Goal: Transaction & Acquisition: Subscribe to service/newsletter

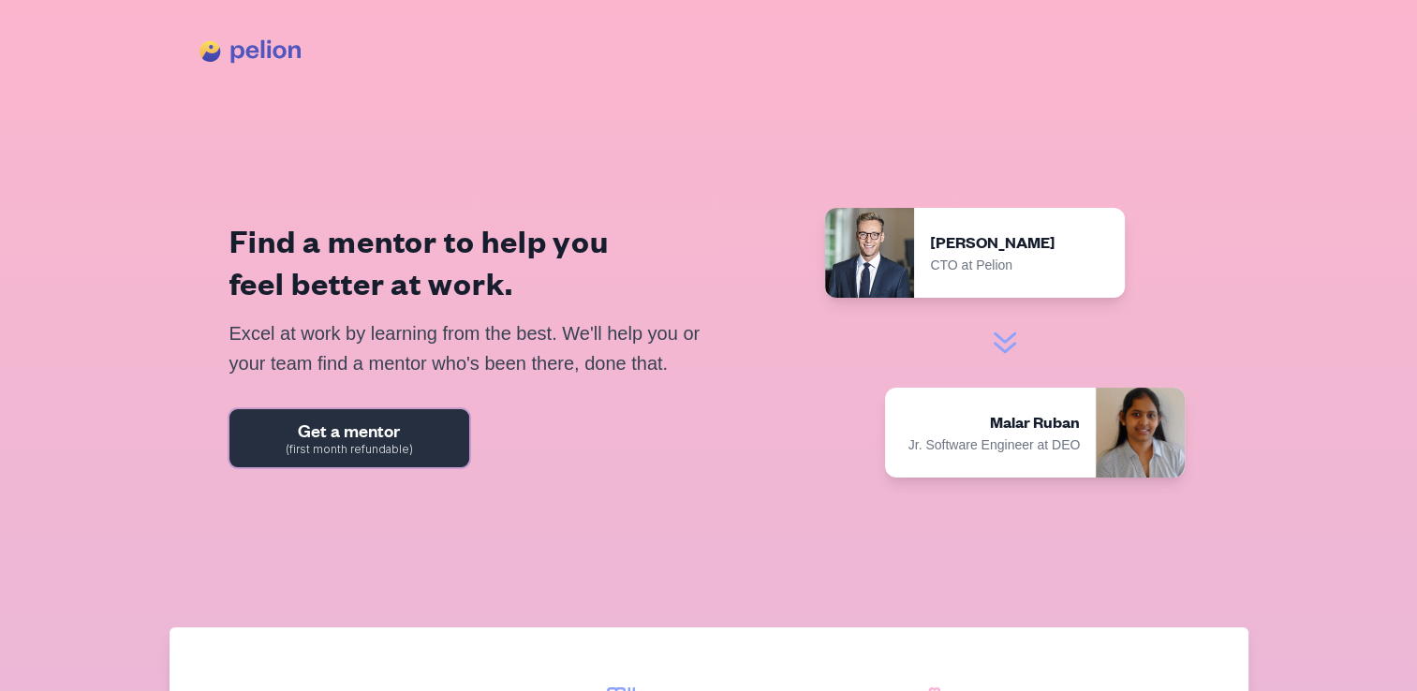
click at [329, 449] on span "(first month refundable)" at bounding box center [349, 449] width 127 height 11
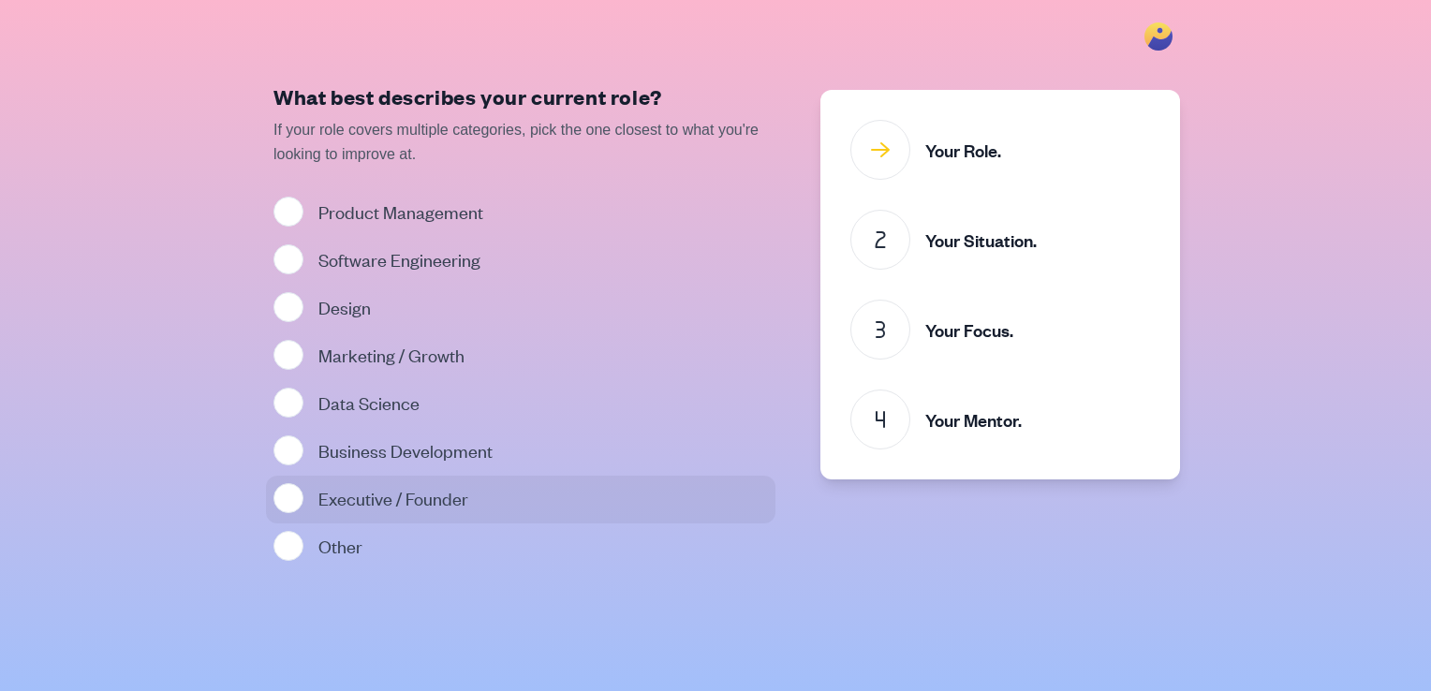
click at [360, 483] on div "Executive / Founder" at bounding box center [393, 499] width 150 height 33
click at [303, 483] on input "Executive / Founder" at bounding box center [288, 498] width 30 height 30
radio input "true"
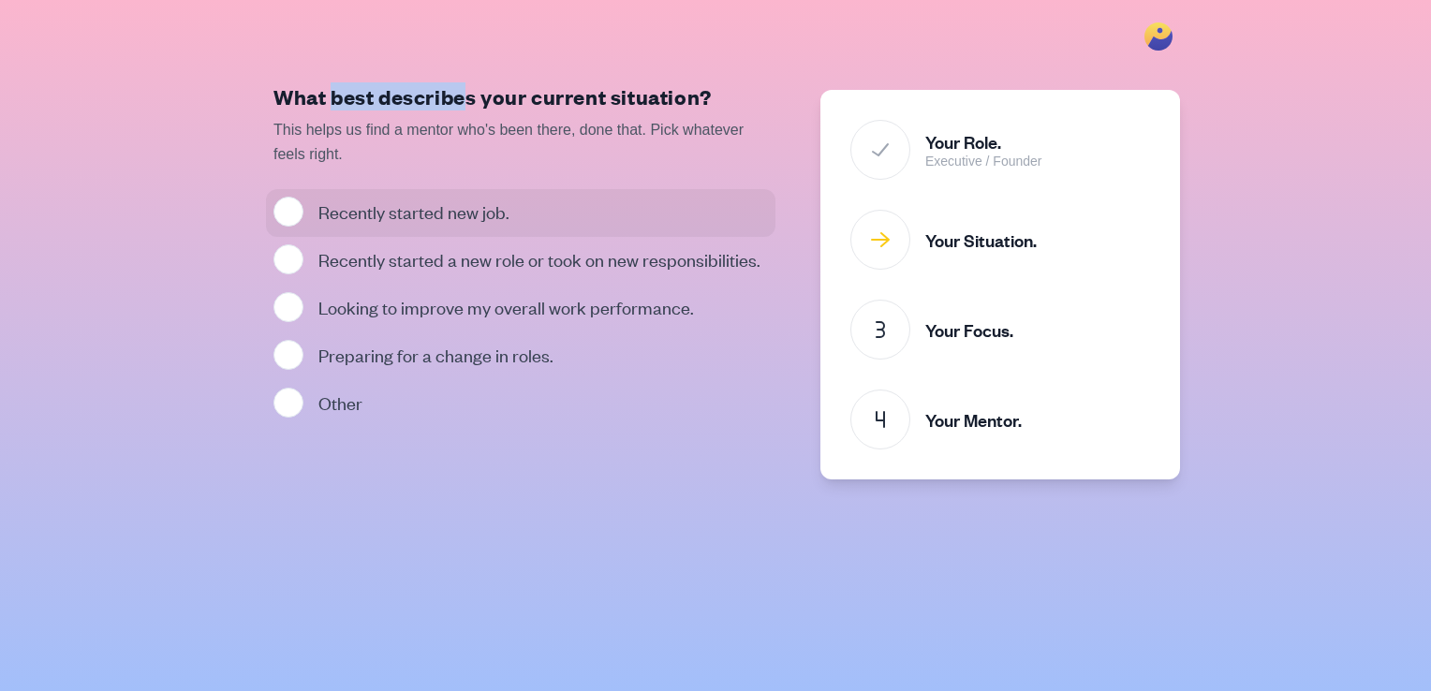
drag, startPoint x: 378, startPoint y: 89, endPoint x: 508, endPoint y: 76, distance: 129.9
click at [482, 76] on main "What best describes your current situation? This helps us find a mentor who's b…" at bounding box center [520, 255] width 539 height 391
drag, startPoint x: 634, startPoint y: 77, endPoint x: 479, endPoint y: 83, distance: 154.7
click at [520, 78] on main "What best describes your current situation? This helps us find a mentor who's b…" at bounding box center [520, 255] width 539 height 391
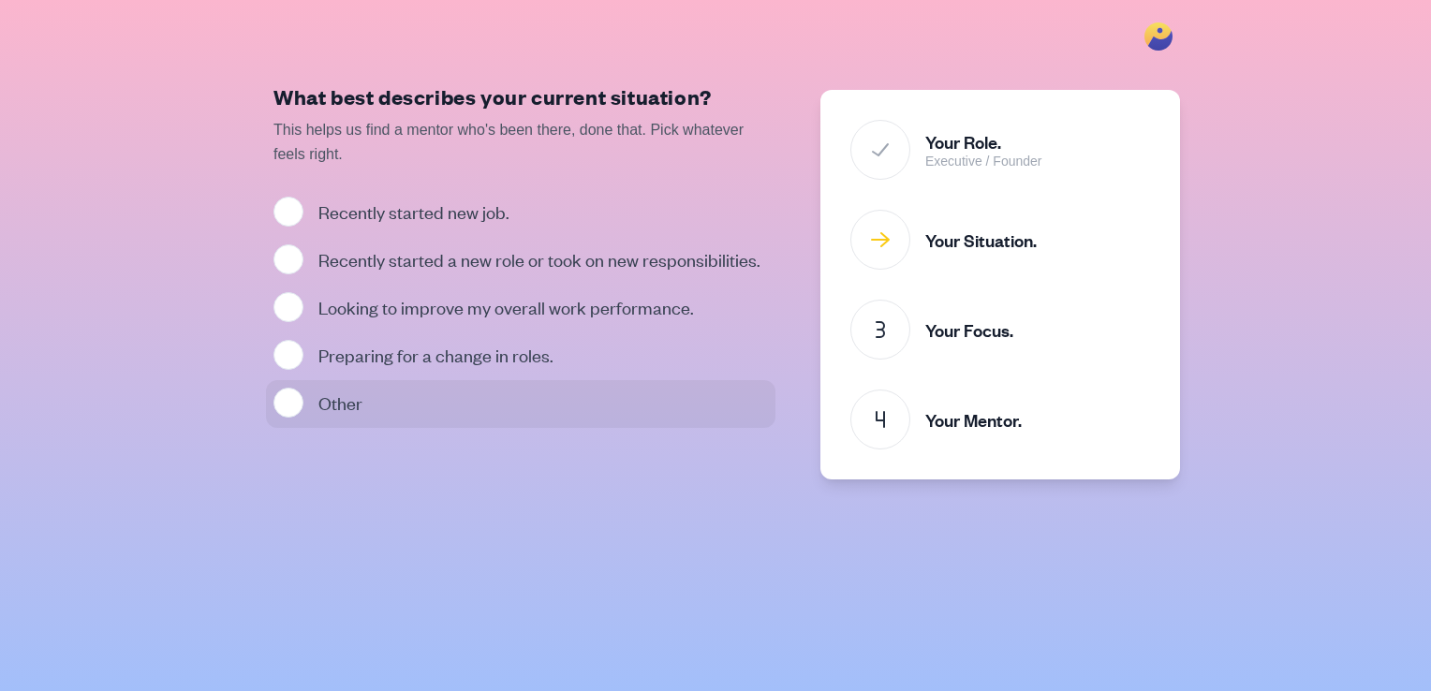
click at [318, 407] on label "Other" at bounding box center [340, 402] width 44 height 23
radio input "true"
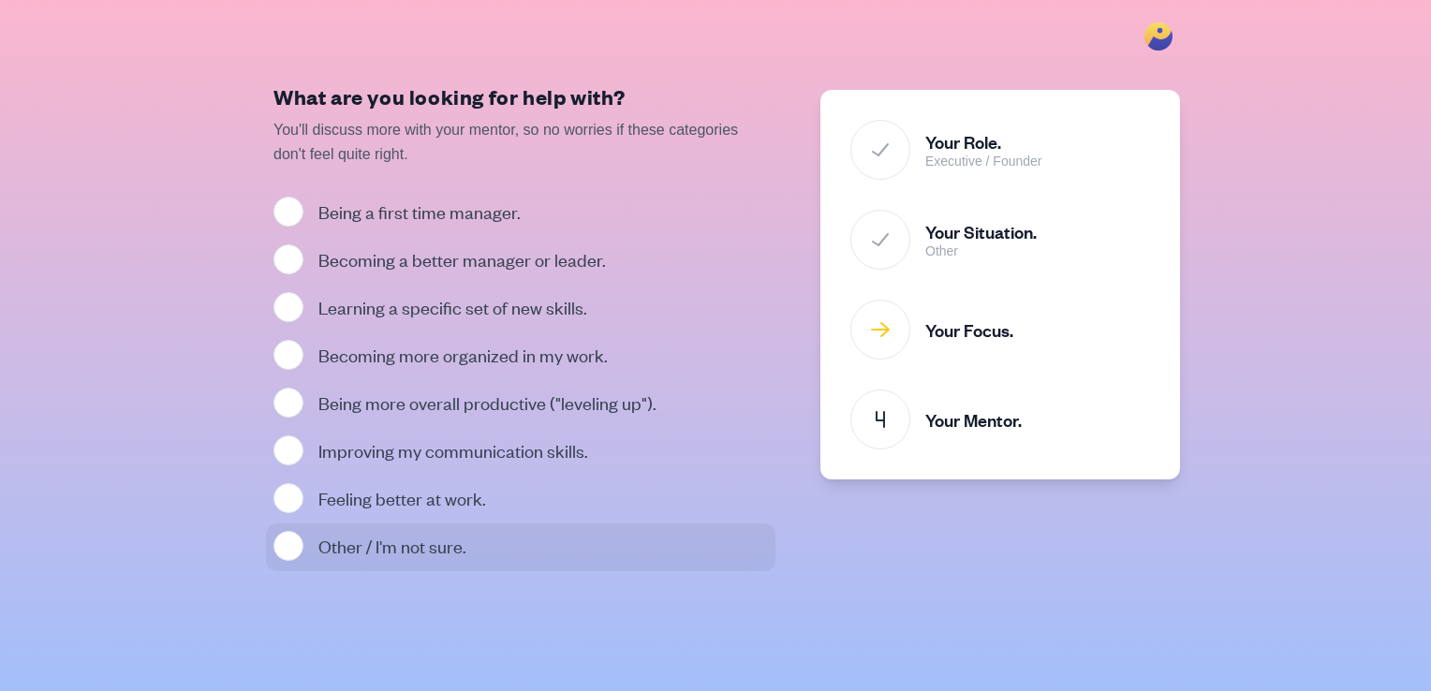
click at [313, 533] on div "Other / I'm not sure." at bounding box center [520, 547] width 494 height 33
click at [303, 533] on input "Other / I'm not sure." at bounding box center [288, 546] width 30 height 30
radio input "true"
